Goal: Task Accomplishment & Management: Manage account settings

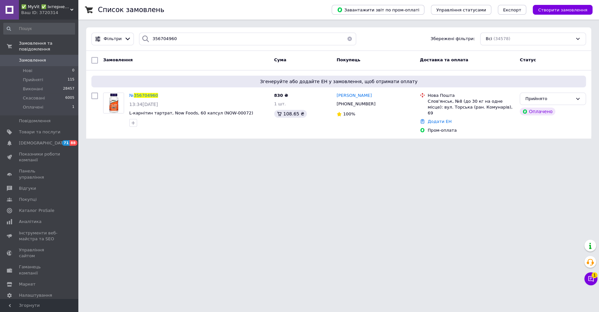
click at [39, 55] on link "Замовлення 0" at bounding box center [39, 60] width 78 height 11
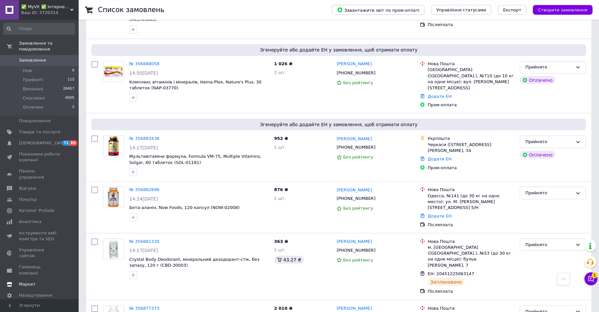
scroll to position [842, 0]
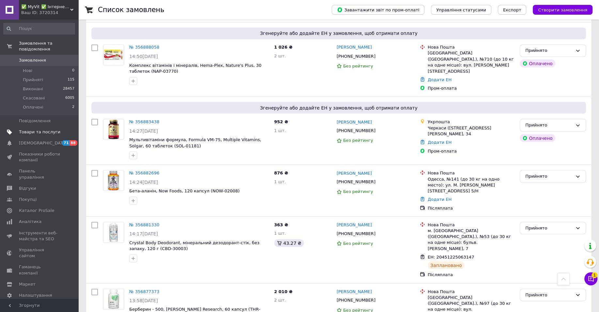
click at [53, 129] on span "Товари та послуги" at bounding box center [39, 132] width 41 height 6
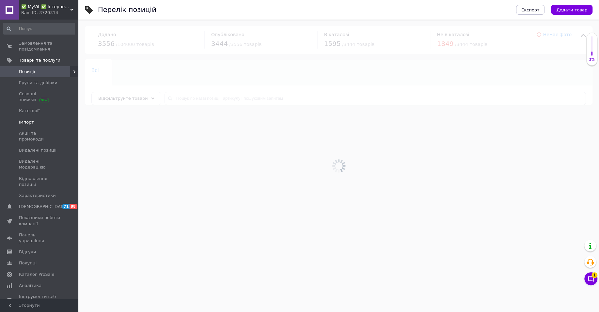
click at [41, 119] on span "Імпорт" at bounding box center [39, 122] width 41 height 6
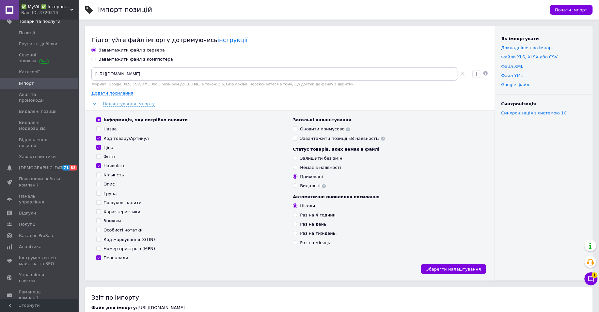
scroll to position [47, 0]
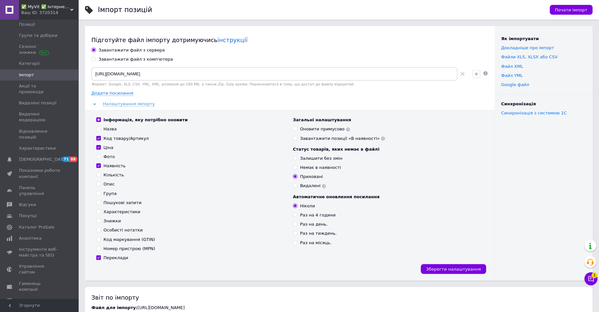
click at [32, 309] on span "Налаштування" at bounding box center [35, 312] width 33 height 6
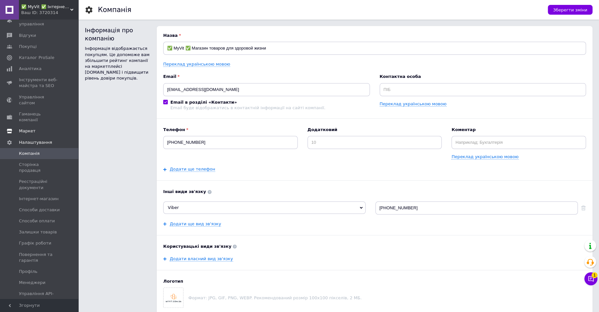
click at [33, 126] on link "Маркет" at bounding box center [39, 131] width 78 height 11
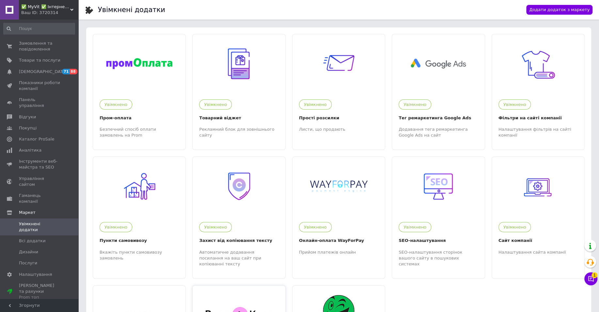
click at [234, 298] on div at bounding box center [238, 315] width 92 height 59
click at [35, 47] on span "Замовлення та повідомлення" at bounding box center [39, 46] width 41 height 12
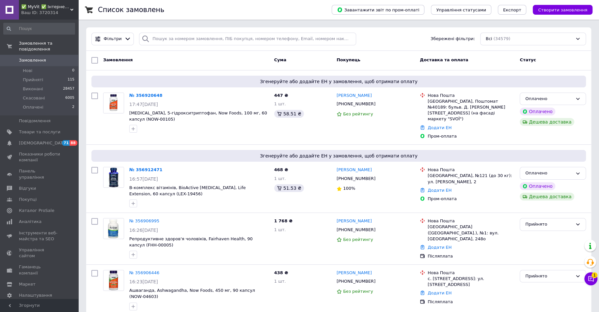
click at [176, 32] on div "Фільтри Збережені фільтри: Всі (34579)" at bounding box center [338, 38] width 505 height 23
click at [177, 38] on input "search" at bounding box center [247, 39] width 217 height 13
paste input "356440140"
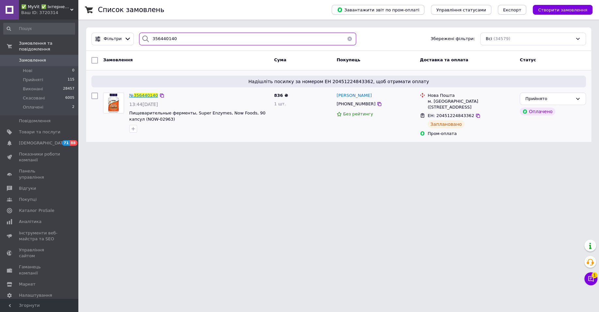
type input "356440140"
click at [144, 95] on span "356440140" at bounding box center [146, 95] width 24 height 5
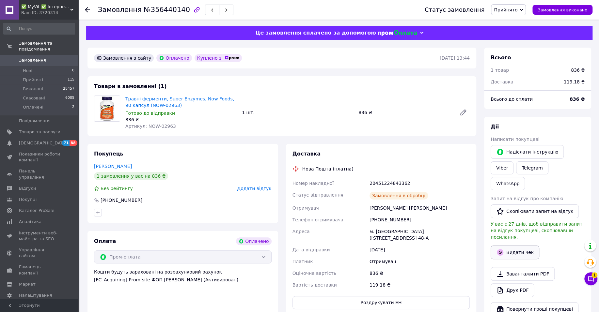
click at [524, 246] on button "Видати чек" at bounding box center [514, 253] width 49 height 14
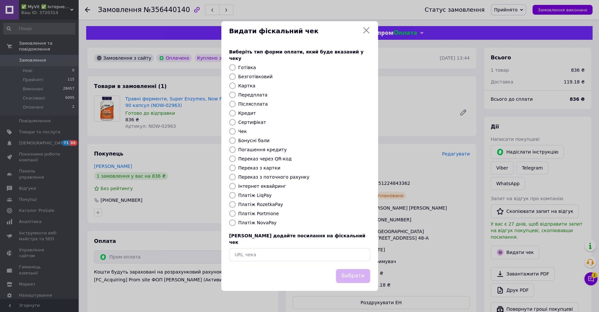
click at [254, 206] on label "Платіж RozetkaPay" at bounding box center [260, 204] width 45 height 5
click at [236, 206] on input "Платіж RozetkaPay" at bounding box center [232, 204] width 7 height 7
radio input "true"
click at [335, 268] on div "Вибрати" at bounding box center [300, 276] width 144 height 17
click at [351, 273] on button "Вибрати" at bounding box center [353, 276] width 34 height 14
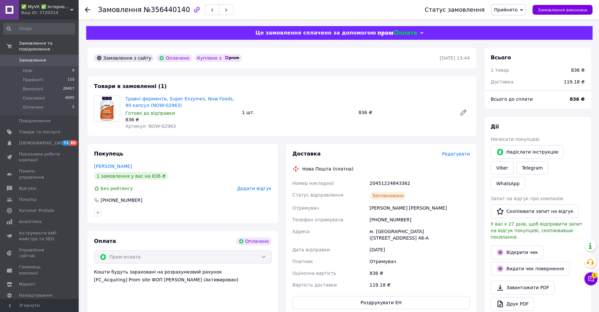
click at [84, 11] on div "Замовлення №356440140 Статус замовлення Прийнято Виконано Скасовано Оплачено За…" at bounding box center [338, 10] width 520 height 20
click at [91, 8] on div at bounding box center [91, 10] width 13 height 20
click at [87, 9] on div at bounding box center [87, 10] width 5 height 7
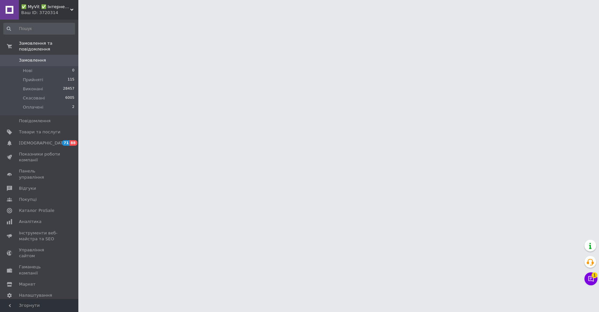
click at [84, 12] on div at bounding box center [299, 8] width 599 height 16
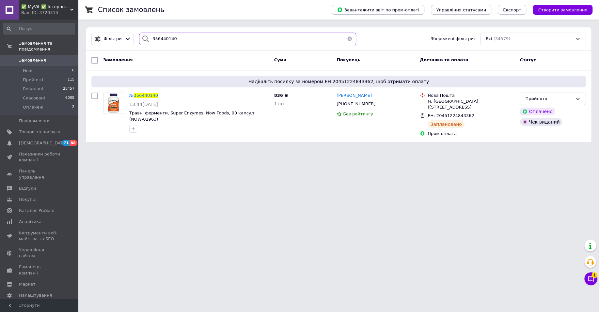
click at [155, 38] on input "356440140" at bounding box center [247, 39] width 217 height 13
paste input "70992"
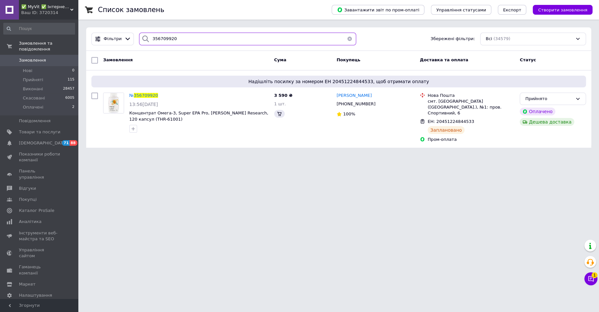
type input "356709920"
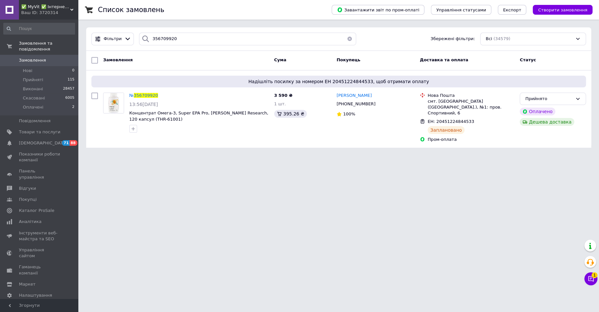
click at [143, 94] on span "356709920" at bounding box center [146, 95] width 24 height 5
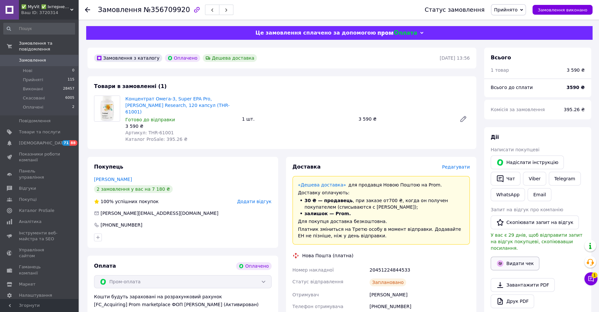
click at [524, 257] on button "Видати чек" at bounding box center [514, 264] width 49 height 14
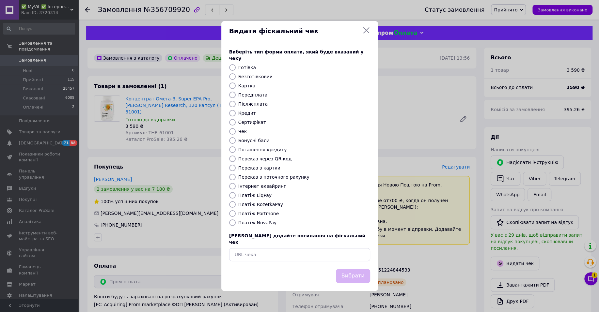
click at [262, 205] on label "Платіж RozetkaPay" at bounding box center [260, 204] width 45 height 5
click at [236, 205] on input "Платіж RozetkaPay" at bounding box center [232, 204] width 7 height 7
radio input "true"
click at [347, 269] on button "Вибрати" at bounding box center [353, 276] width 34 height 14
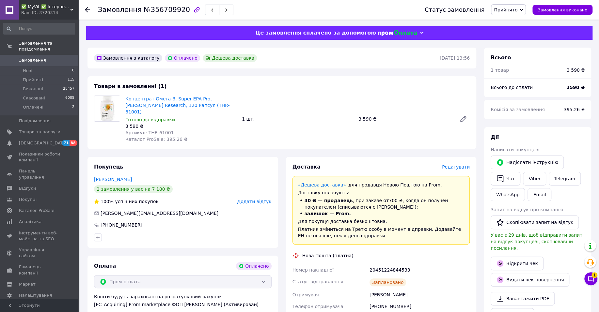
click at [87, 11] on icon at bounding box center [87, 9] width 5 height 5
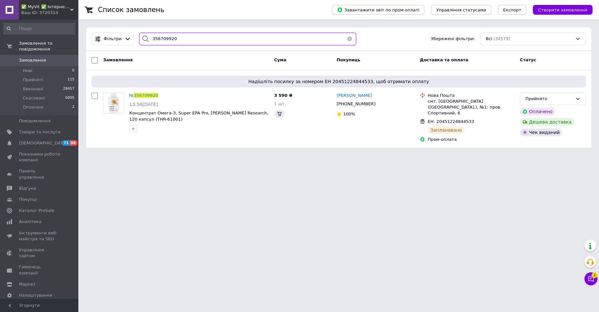
click at [208, 40] on input "356709920" at bounding box center [247, 39] width 217 height 13
paste input "50724"
type input "356507240"
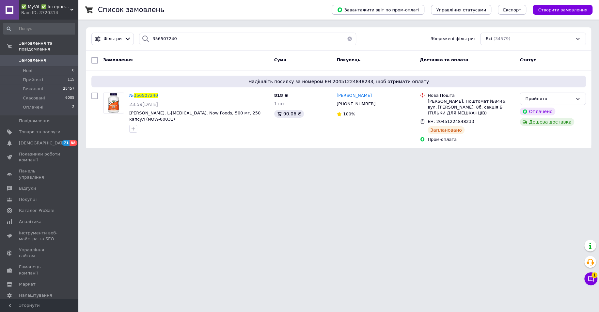
click at [144, 98] on span "356507240" at bounding box center [146, 95] width 24 height 5
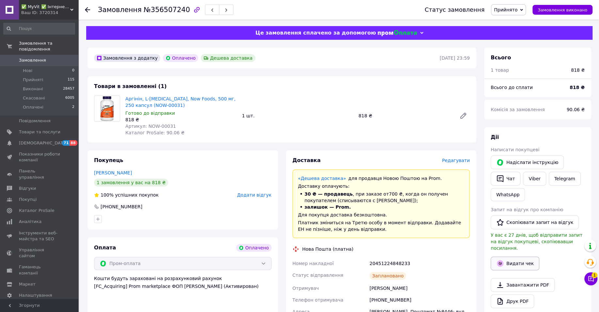
click at [499, 260] on icon "button" at bounding box center [500, 263] width 7 height 7
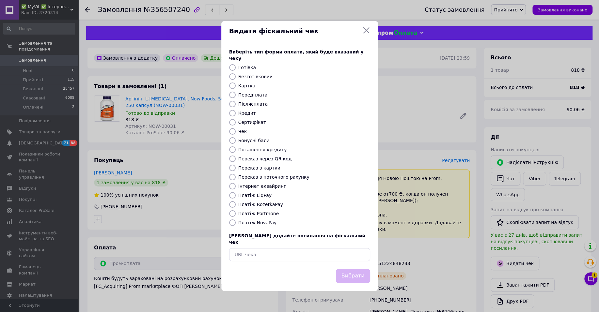
click at [265, 205] on label "Платіж RozetkaPay" at bounding box center [260, 204] width 45 height 5
click at [236, 205] on input "Платіж RozetkaPay" at bounding box center [232, 204] width 7 height 7
radio input "true"
click at [361, 274] on button "Вибрати" at bounding box center [353, 276] width 34 height 14
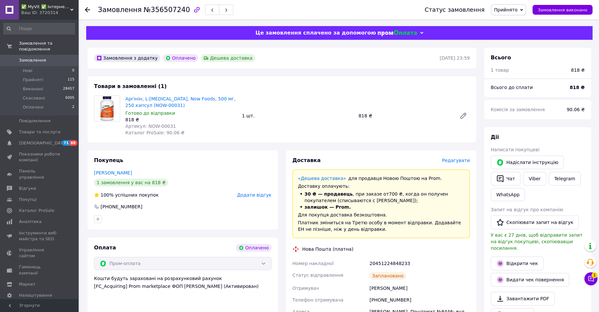
click at [88, 9] on use at bounding box center [87, 9] width 5 height 5
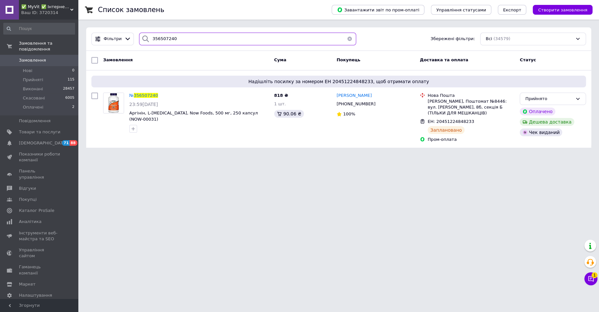
click at [194, 37] on input "356507240" at bounding box center [247, 39] width 217 height 13
paste input "17499"
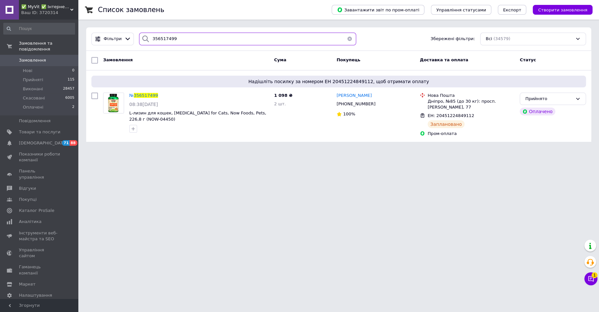
type input "356517499"
click at [150, 94] on span "356517499" at bounding box center [146, 95] width 24 height 5
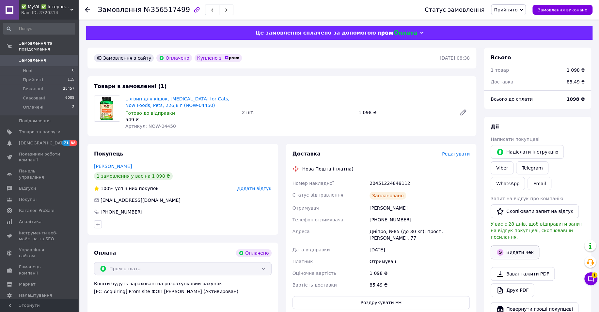
click at [511, 246] on button "Видати чек" at bounding box center [514, 253] width 49 height 14
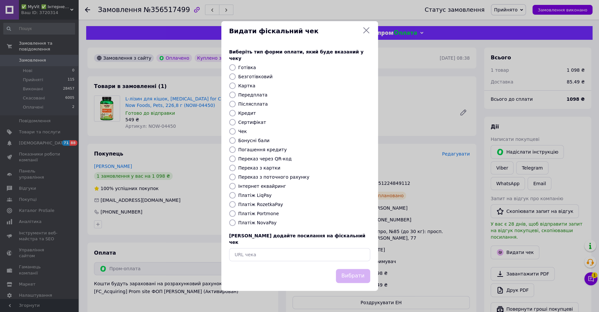
click at [269, 204] on label "Платіж RozetkaPay" at bounding box center [260, 204] width 45 height 5
click at [236, 204] on input "Платіж RozetkaPay" at bounding box center [232, 204] width 7 height 7
radio input "true"
click at [348, 269] on button "Вибрати" at bounding box center [353, 276] width 34 height 14
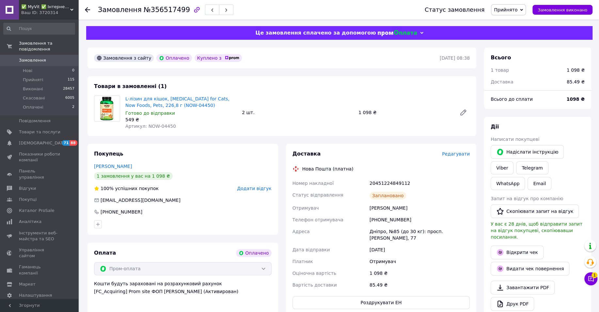
click at [85, 9] on icon at bounding box center [87, 9] width 5 height 5
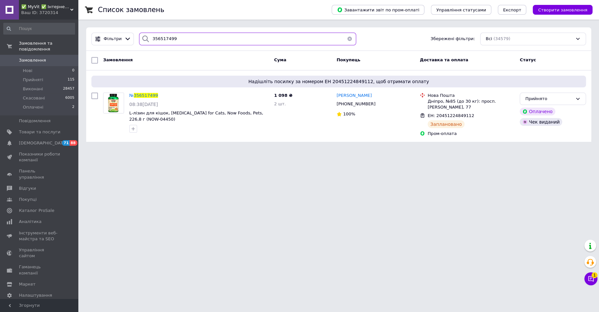
click at [175, 38] on input "356517499" at bounding box center [247, 39] width 217 height 13
paste input "29248"
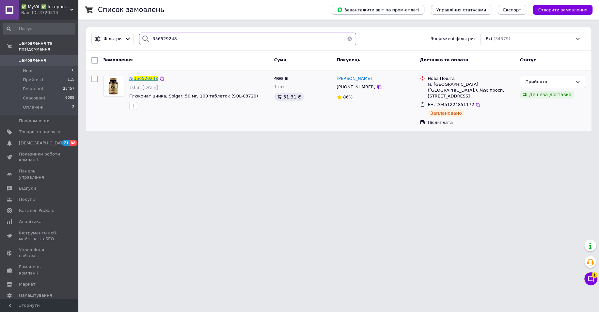
type input "356529248"
click at [144, 78] on span "356529248" at bounding box center [146, 78] width 24 height 5
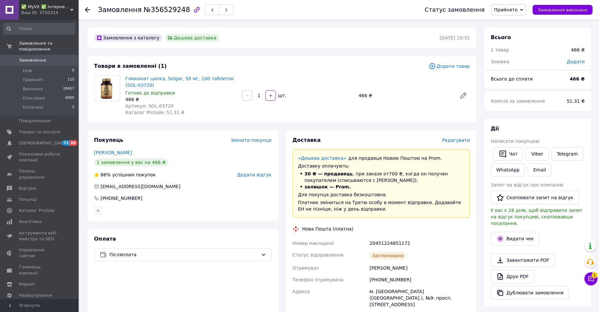
click at [84, 7] on div "Замовлення №356529248 Статус замовлення Прийнято Виконано Скасовано Оплачено За…" at bounding box center [338, 10] width 520 height 20
click at [84, 5] on div "Замовлення №356529248 Статус замовлення Прийнято Виконано Скасовано Оплачено За…" at bounding box center [338, 10] width 520 height 20
click at [89, 6] on div at bounding box center [91, 10] width 13 height 20
click at [86, 7] on div at bounding box center [87, 10] width 5 height 7
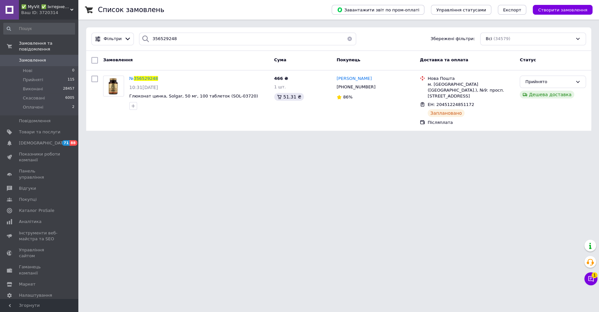
click at [161, 31] on div "Фільтри 356529248 Збережені фільтри: Всі (34579)" at bounding box center [338, 38] width 505 height 23
click at [160, 39] on input "356529248" at bounding box center [247, 39] width 217 height 13
paste input "35156"
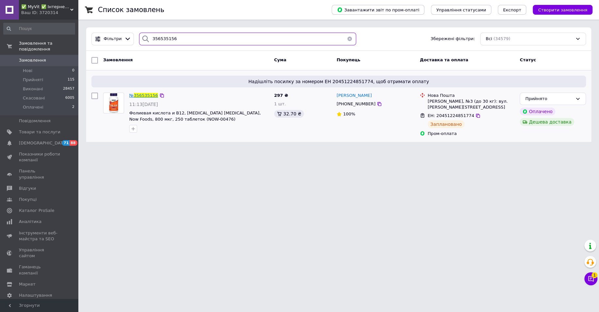
type input "356535156"
click at [139, 93] on span "356535156" at bounding box center [146, 95] width 24 height 5
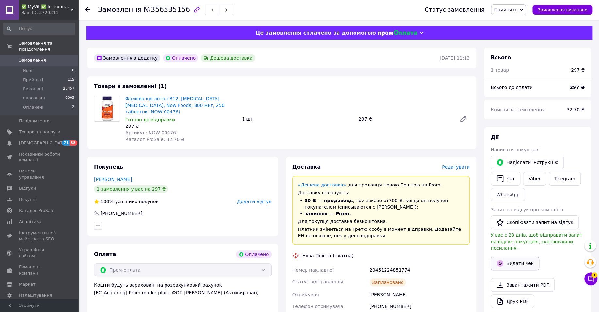
click at [497, 260] on icon "button" at bounding box center [500, 263] width 7 height 7
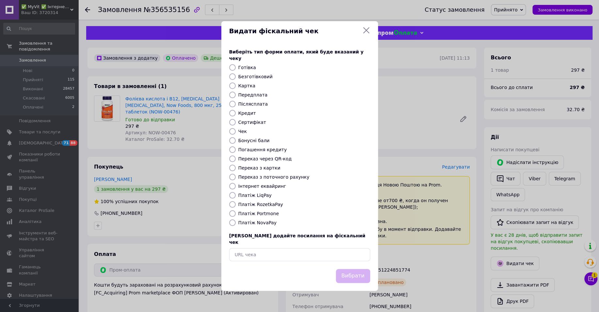
click at [266, 205] on label "Платіж RozetkaPay" at bounding box center [260, 204] width 45 height 5
click at [236, 205] on input "Платіж RozetkaPay" at bounding box center [232, 204] width 7 height 7
radio input "true"
click at [354, 271] on button "Вибрати" at bounding box center [353, 276] width 34 height 14
